Goal: Check status: Check status

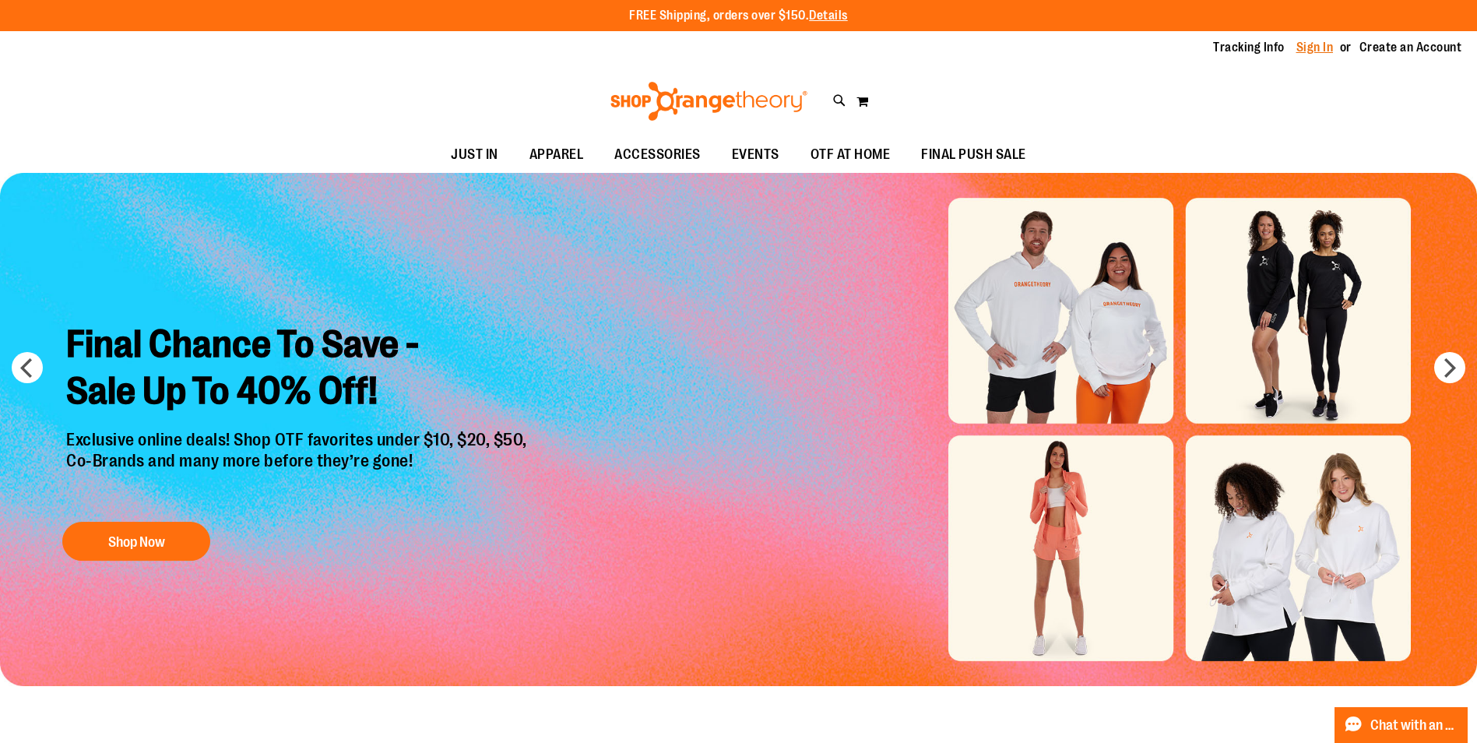
click at [1307, 51] on link "Sign In" at bounding box center [1315, 47] width 37 height 17
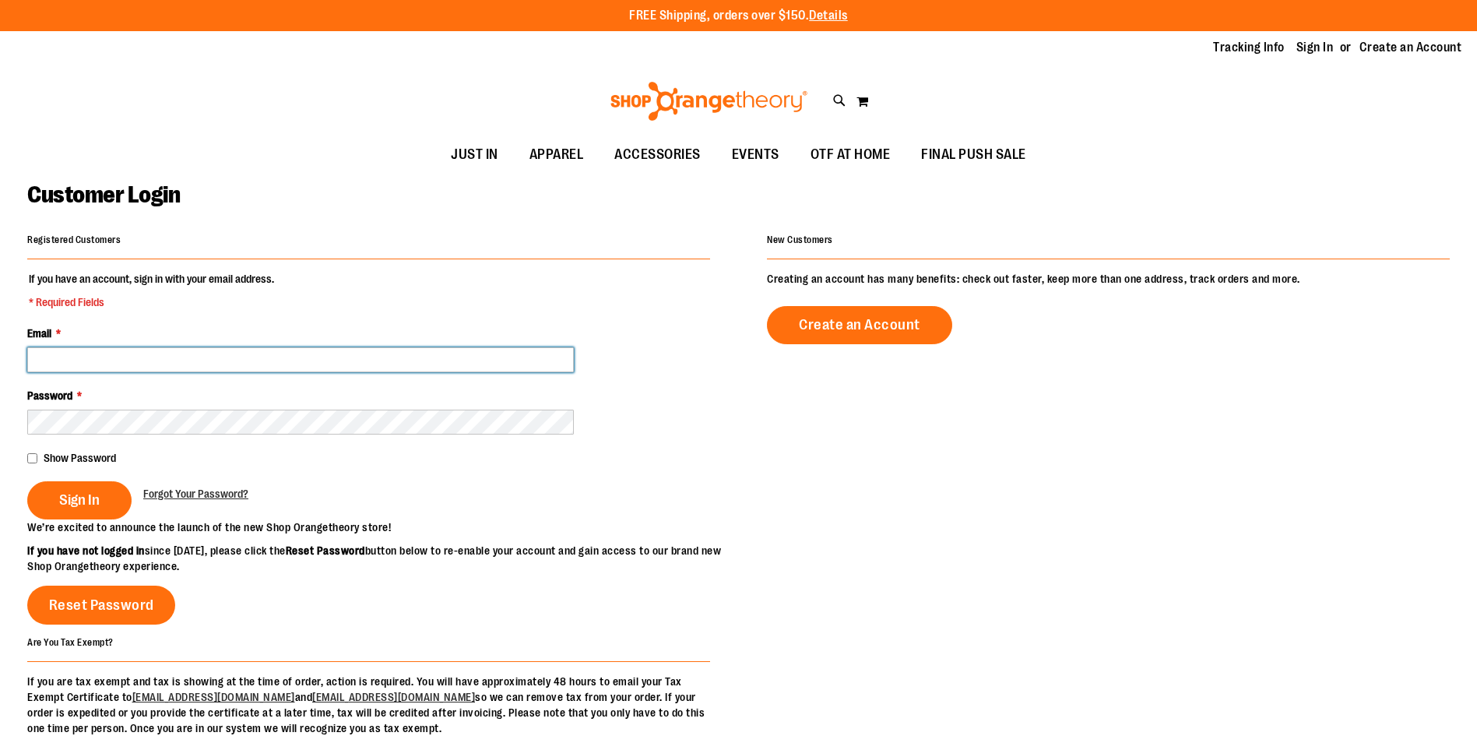
click at [152, 359] on input "Email *" at bounding box center [300, 359] width 547 height 25
click at [125, 356] on input "**********" at bounding box center [300, 359] width 547 height 25
type input "**********"
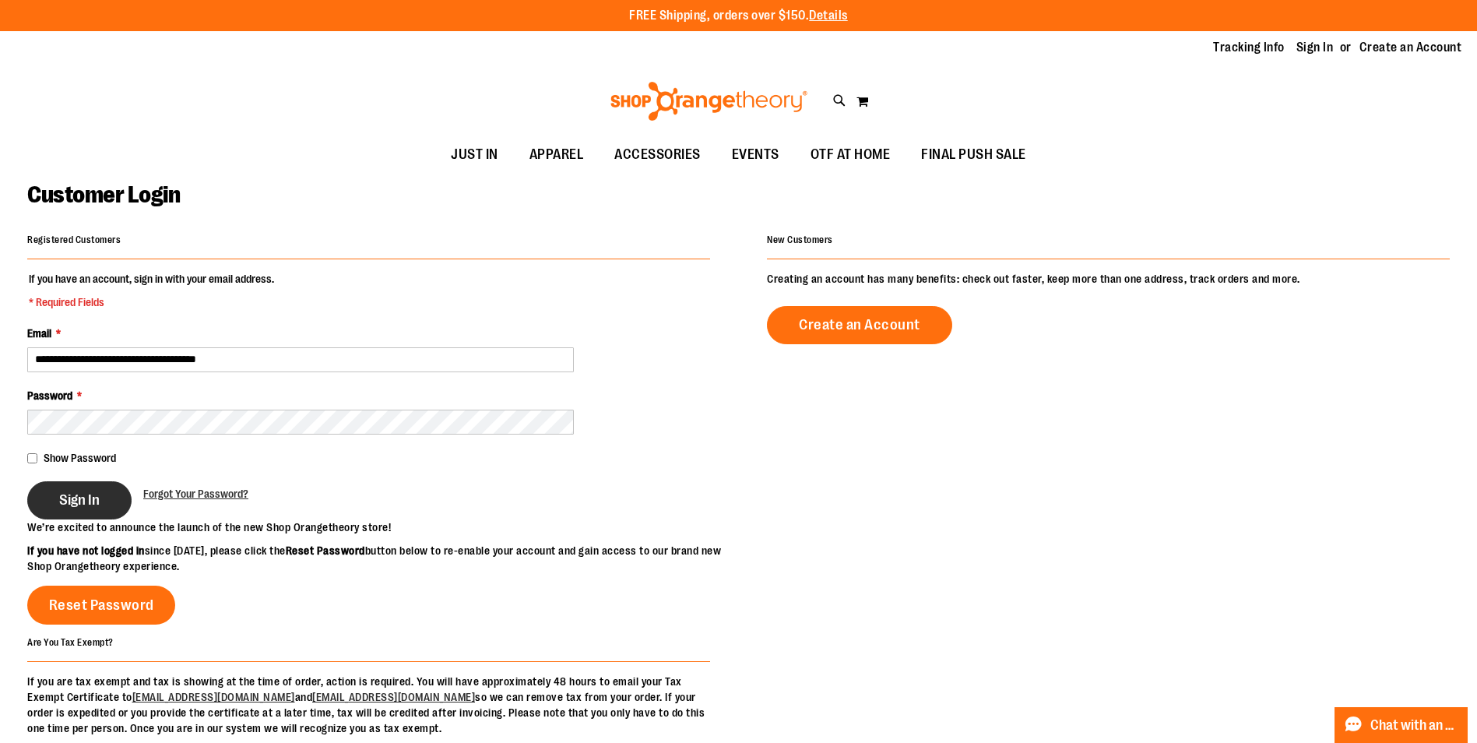
click at [86, 506] on span "Sign In" at bounding box center [79, 499] width 40 height 17
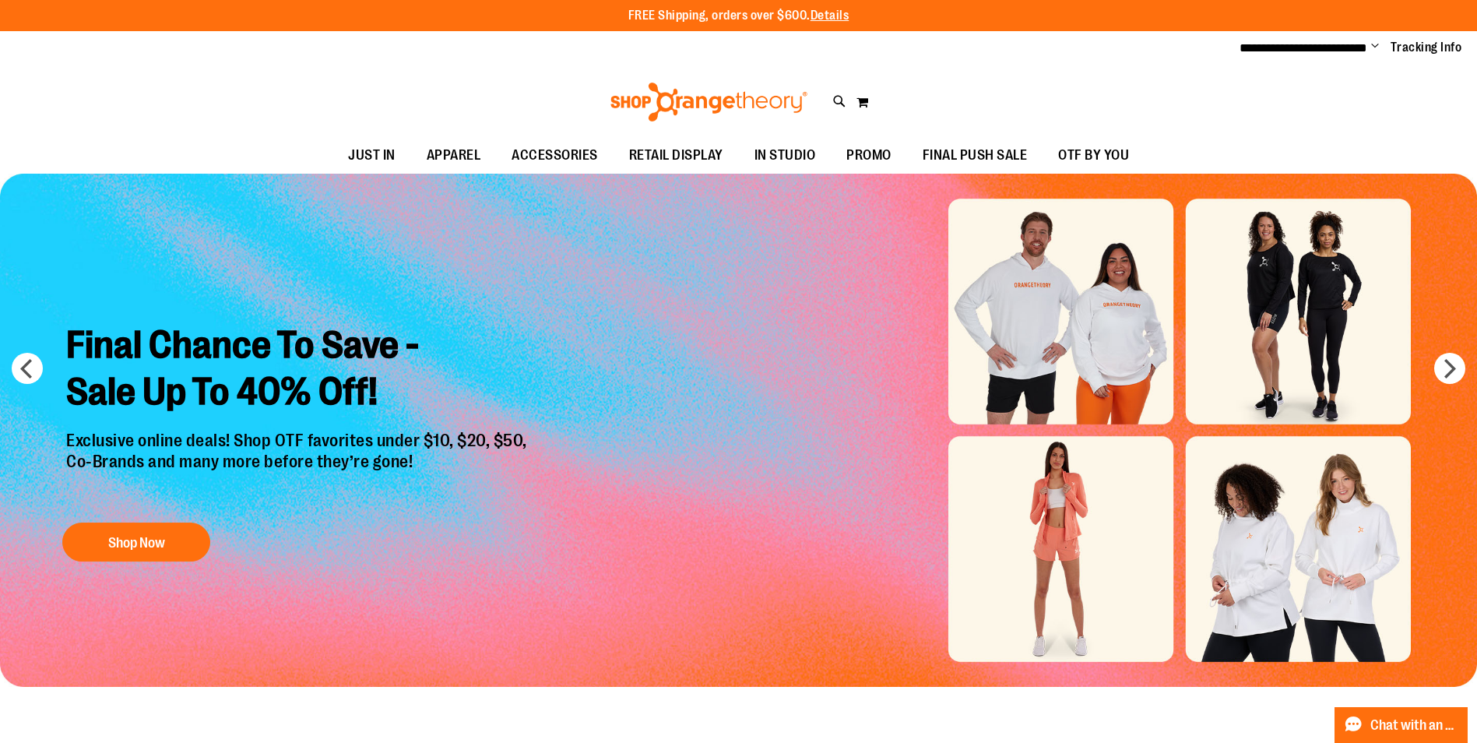
click at [1378, 47] on span "Change" at bounding box center [1376, 47] width 8 height 15
click at [1275, 67] on link "My Account" at bounding box center [1320, 76] width 136 height 30
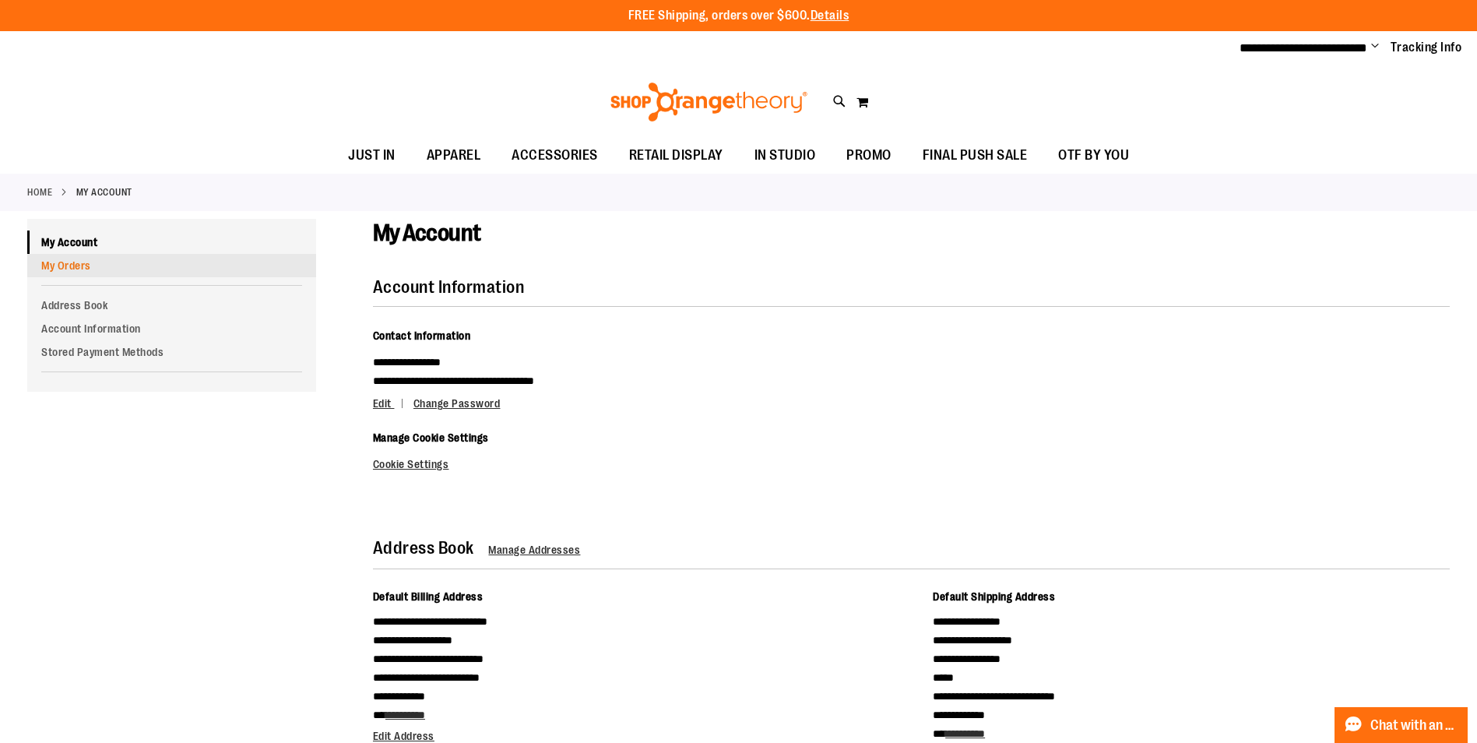
click at [65, 267] on link "My Orders" at bounding box center [171, 265] width 289 height 23
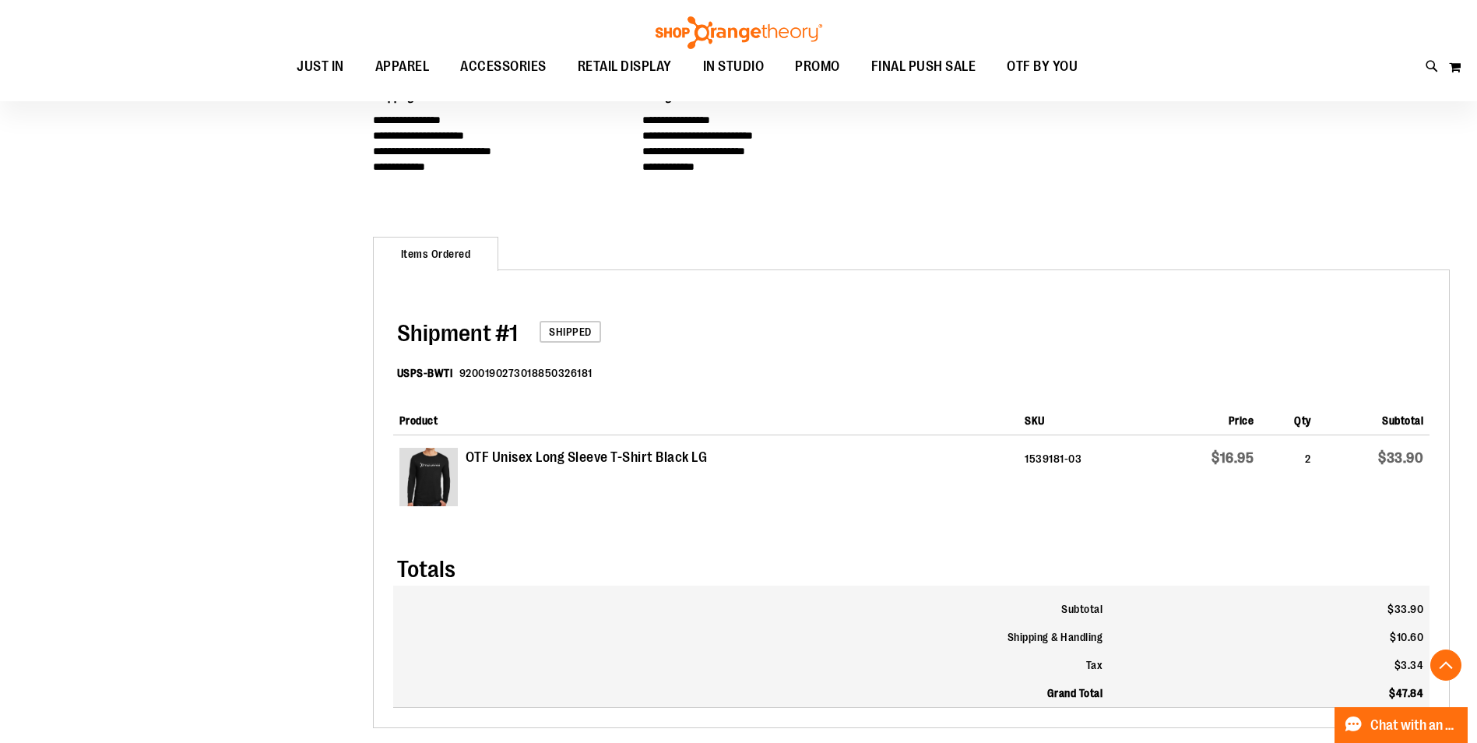
scroll to position [155, 0]
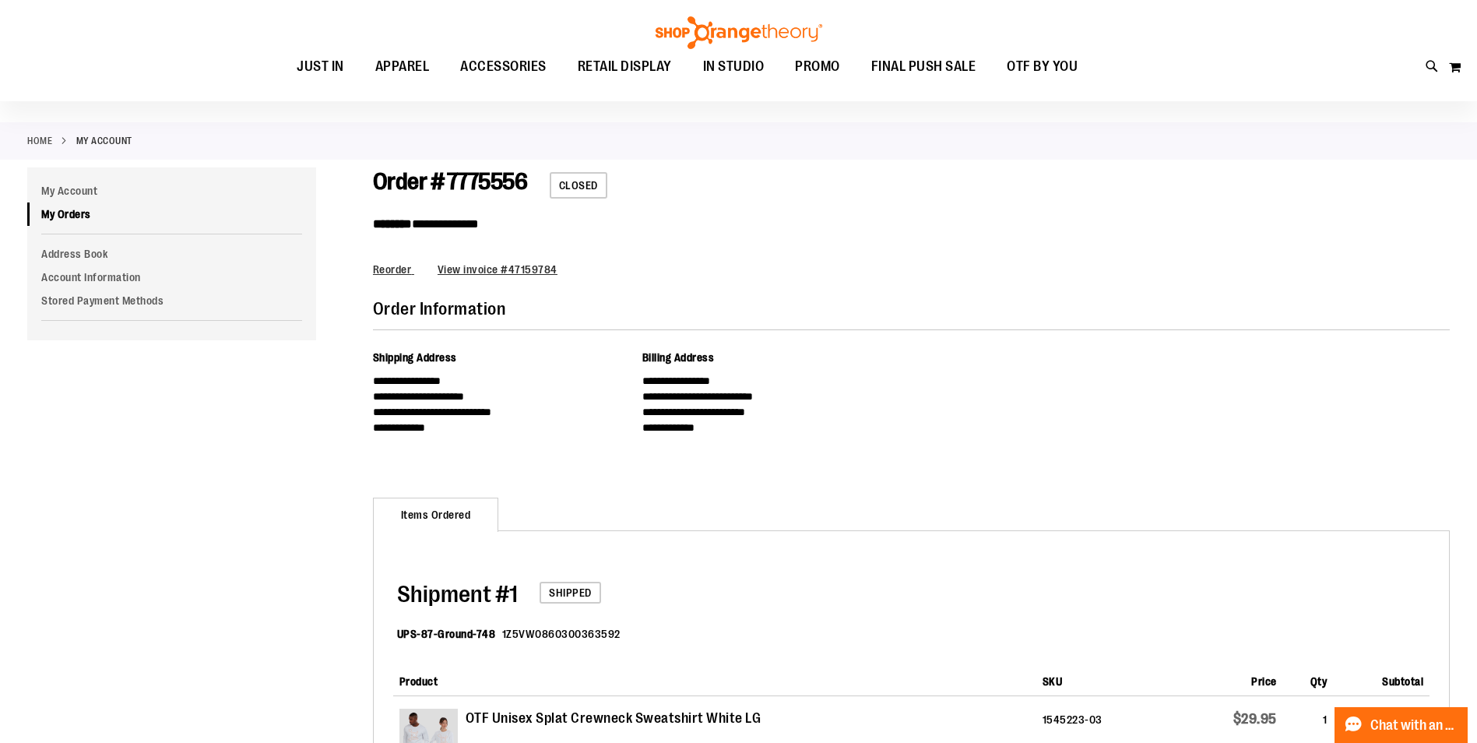
scroll to position [155, 0]
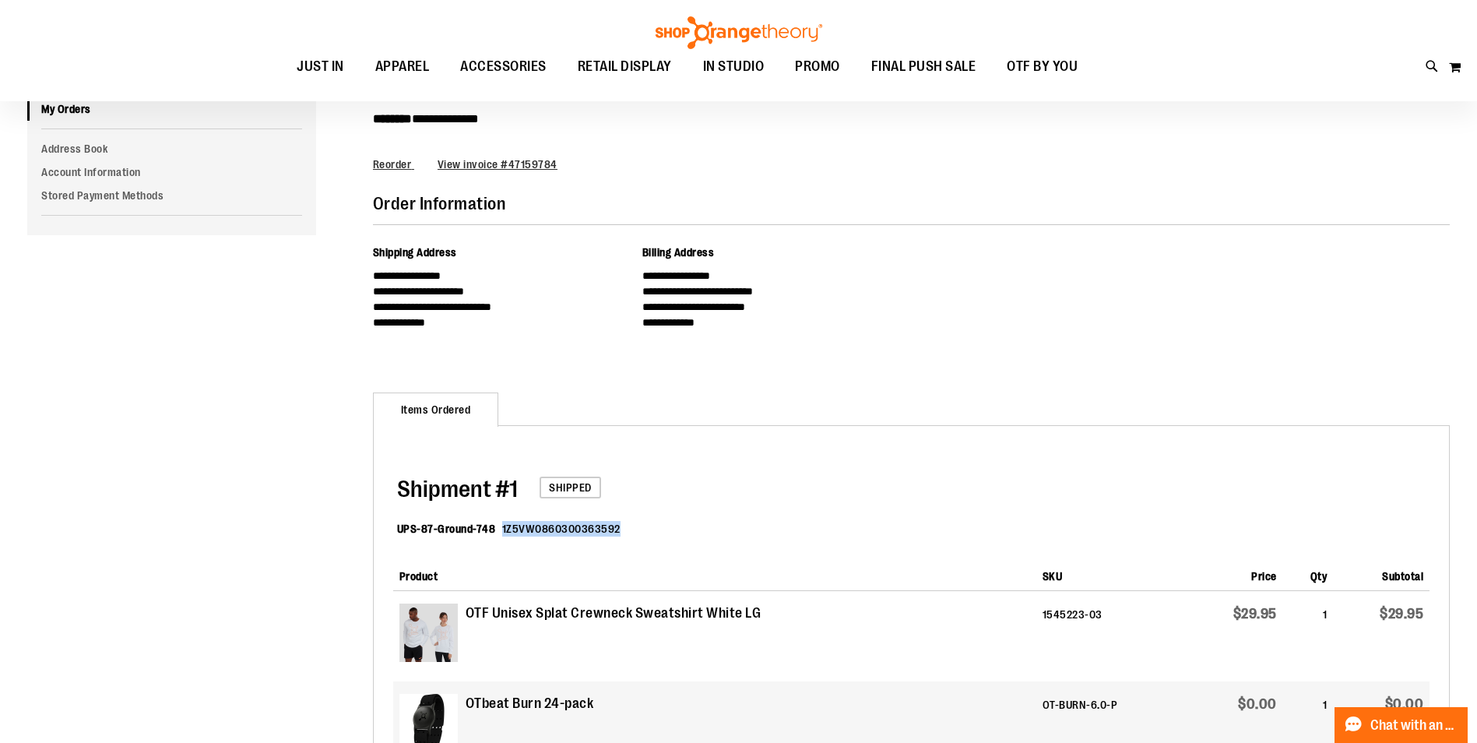
drag, startPoint x: 620, startPoint y: 529, endPoint x: 501, endPoint y: 522, distance: 119.4
click at [501, 522] on dl "UPS-87-Ground-748 1Z5VW0860300363592" at bounding box center [913, 530] width 1033 height 51
copy dd "1Z5VW0860300363592"
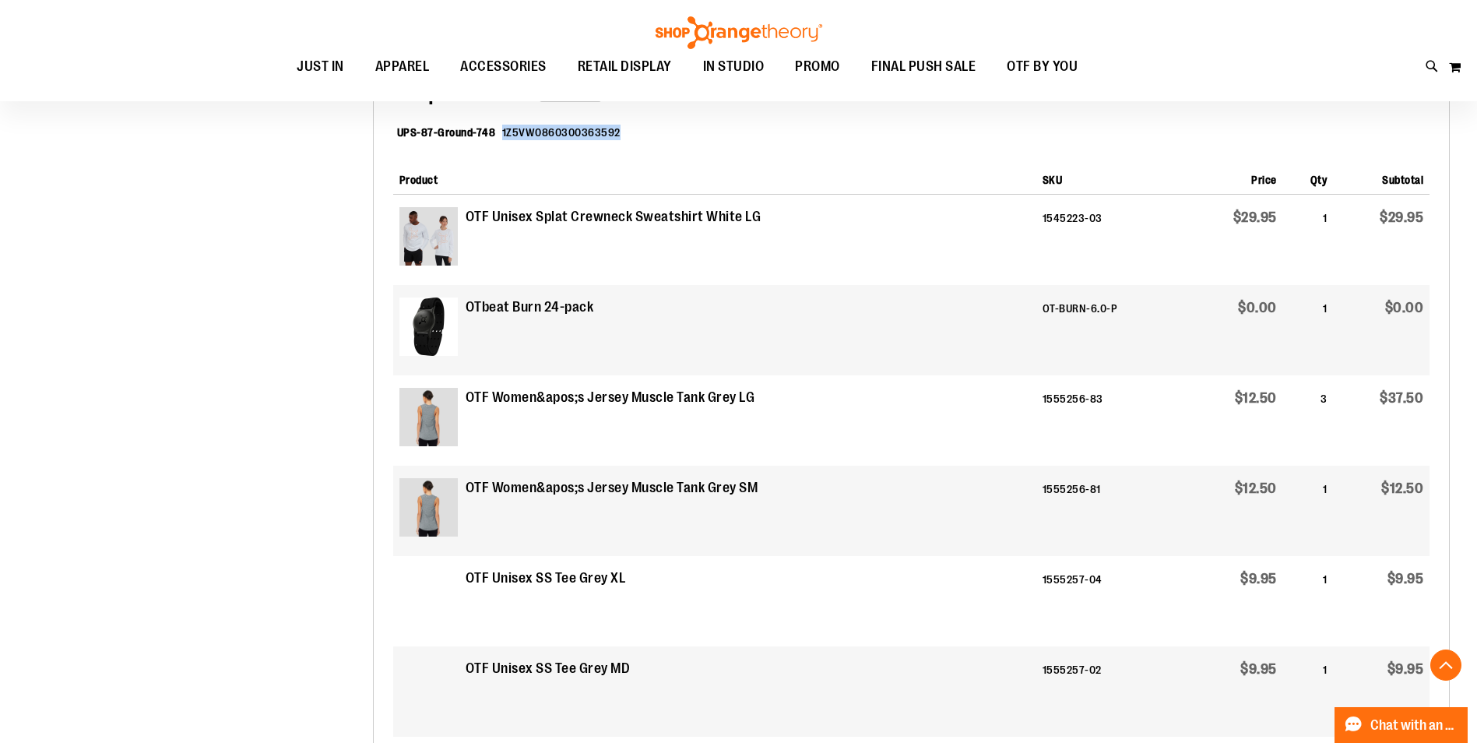
scroll to position [544, 0]
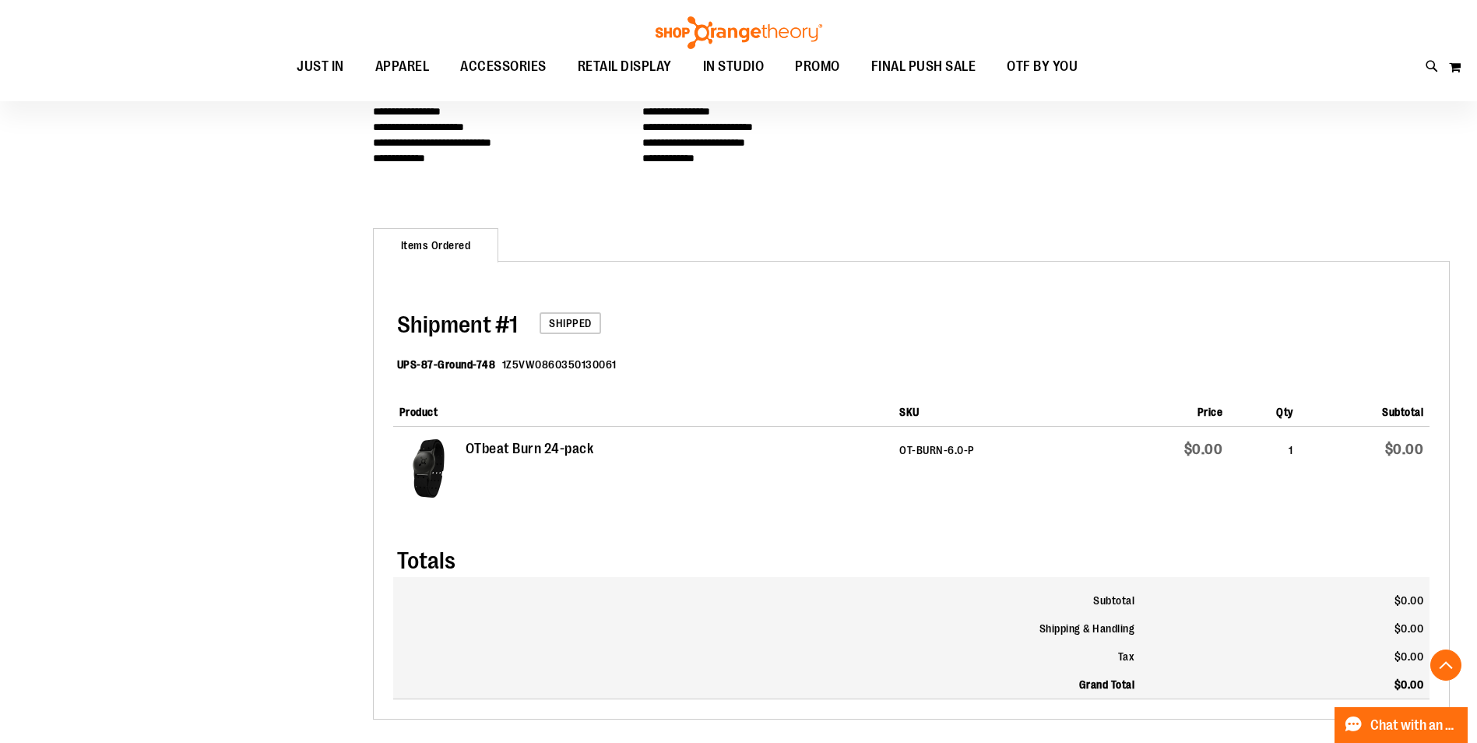
scroll to position [467, 0]
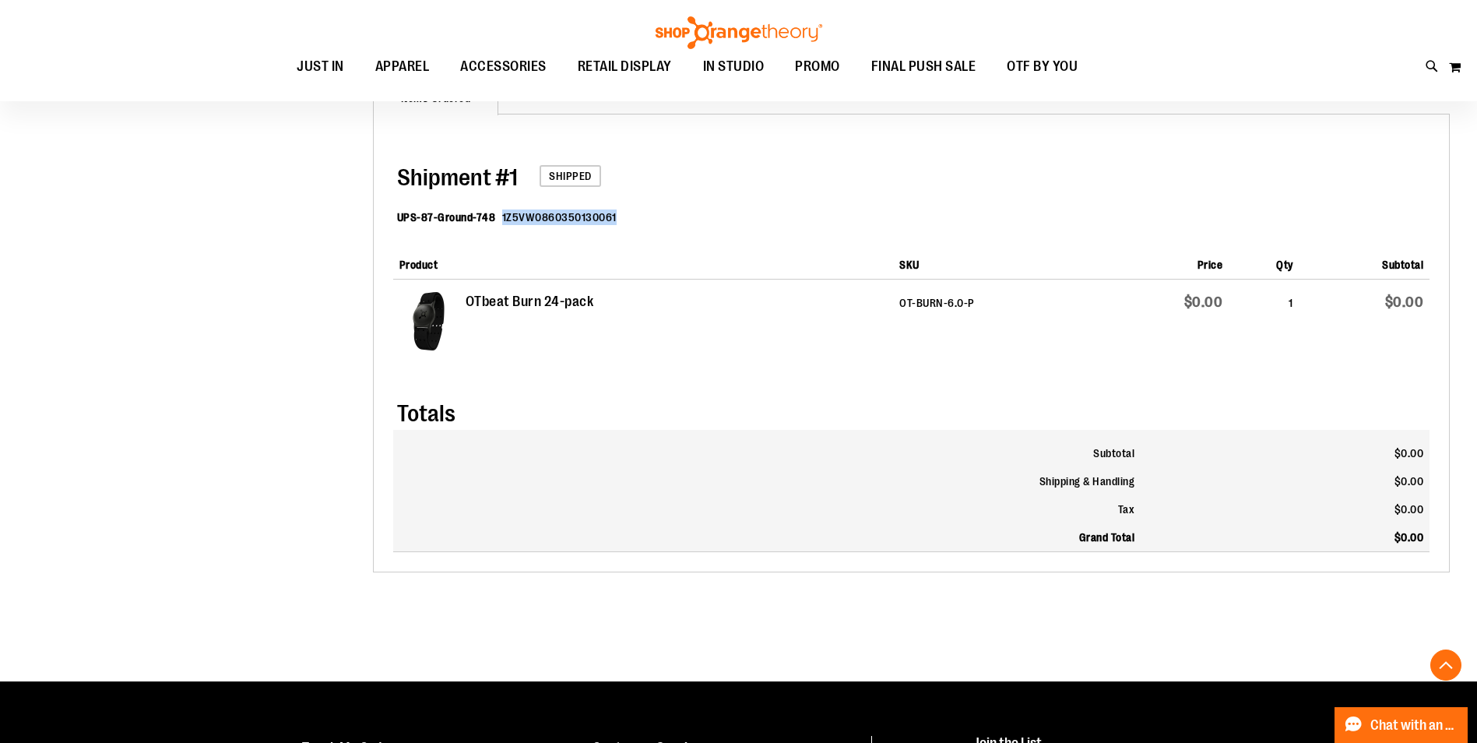
drag, startPoint x: 615, startPoint y: 215, endPoint x: 498, endPoint y: 217, distance: 117.6
click at [498, 217] on dl "UPS-87-Ground-748 1Z5VW0860350130061" at bounding box center [913, 219] width 1033 height 51
copy dd "1Z5VW0860350130061"
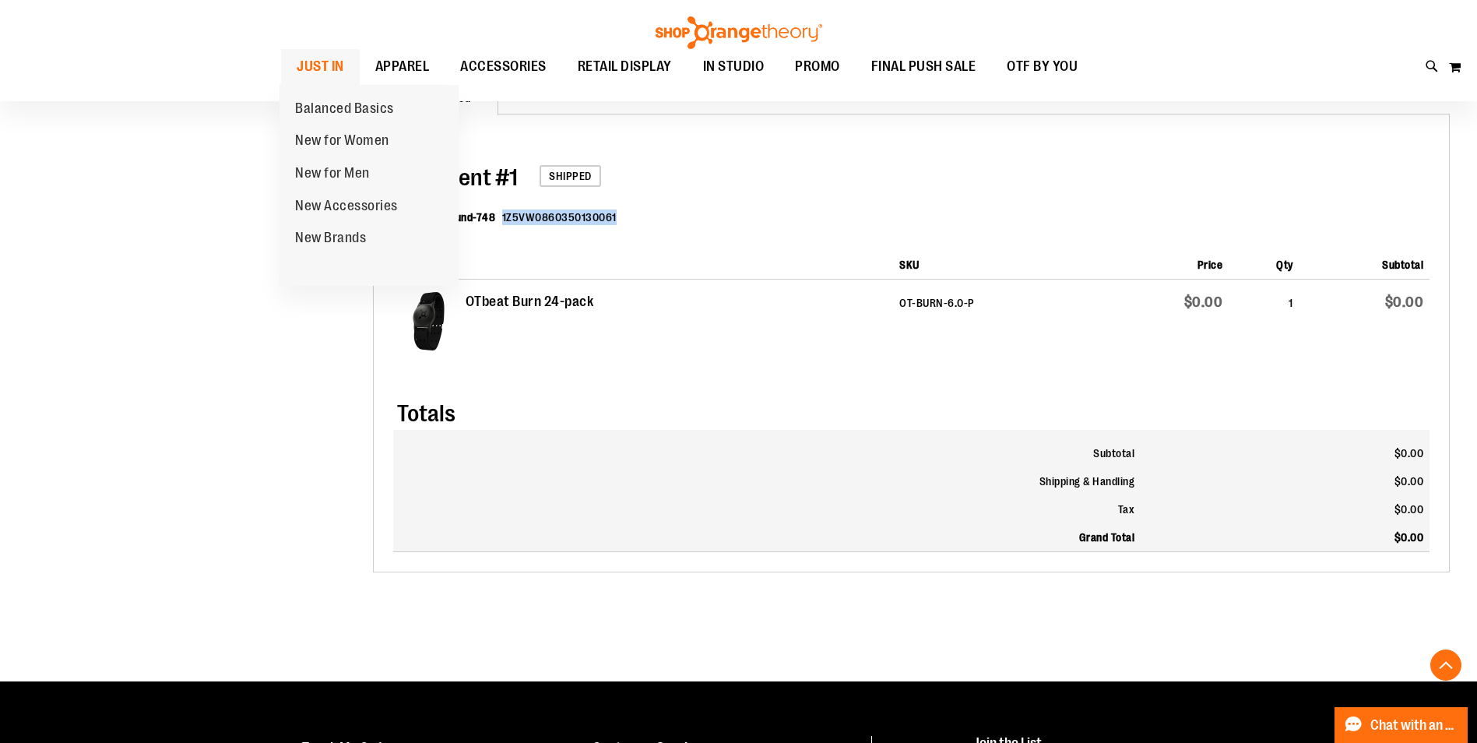
drag, startPoint x: 299, startPoint y: 79, endPoint x: 295, endPoint y: 72, distance: 8.7
click at [297, 72] on span "JUST IN" at bounding box center [321, 66] width 48 height 35
